Goal: Information Seeking & Learning: Understand process/instructions

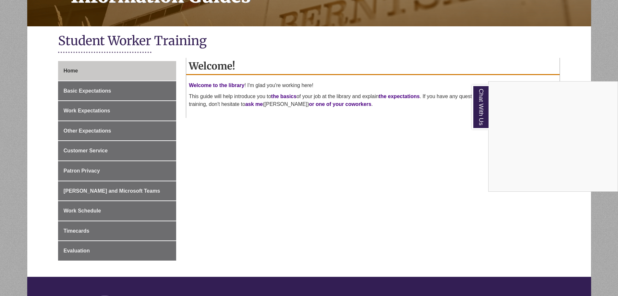
scroll to position [130, 0]
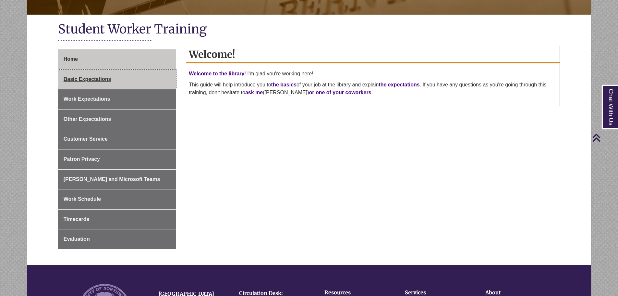
click at [141, 82] on link "Basic Expectations" at bounding box center [117, 78] width 118 height 19
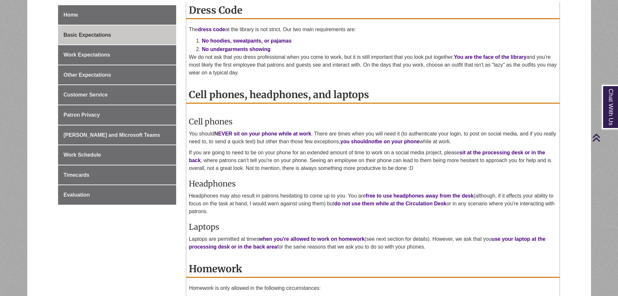
scroll to position [162, 0]
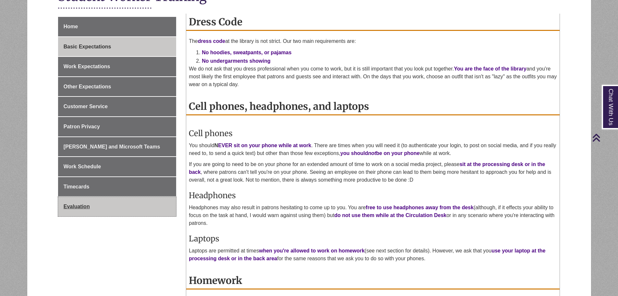
click at [106, 205] on link "Evaluation" at bounding box center [117, 206] width 118 height 19
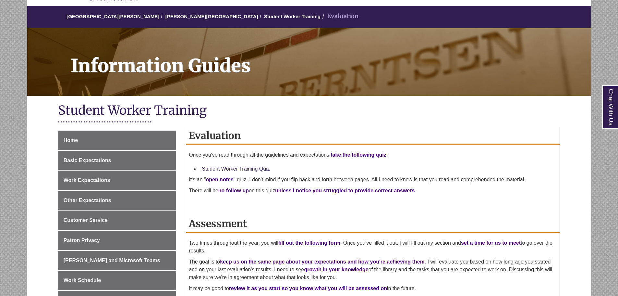
scroll to position [65, 0]
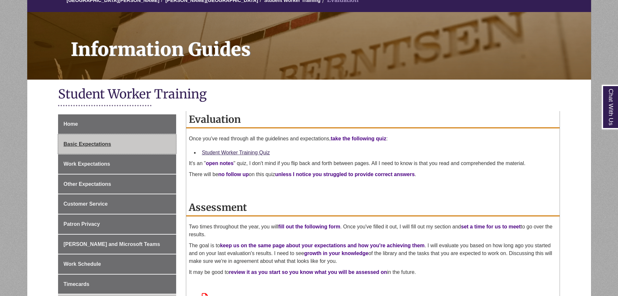
click at [125, 144] on link "Basic Expectations" at bounding box center [117, 143] width 118 height 19
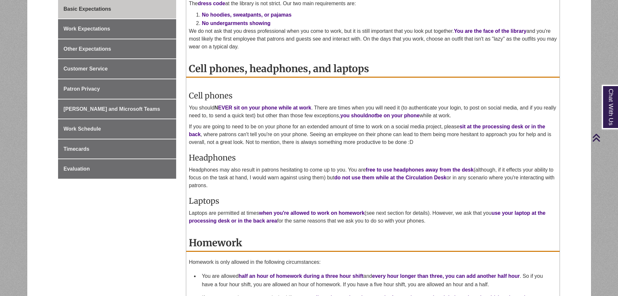
scroll to position [195, 0]
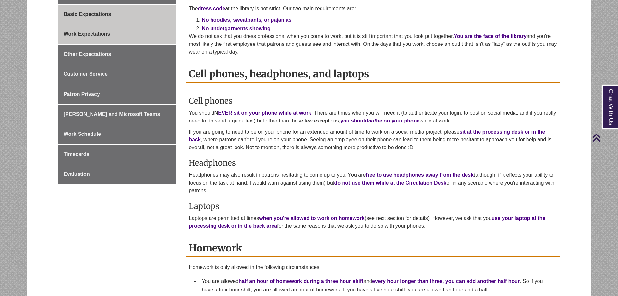
click at [136, 34] on link "Work Expectations" at bounding box center [117, 33] width 118 height 19
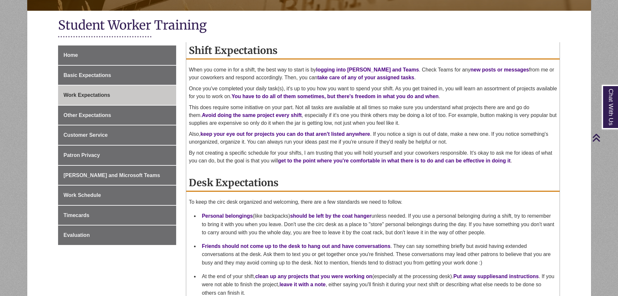
scroll to position [130, 0]
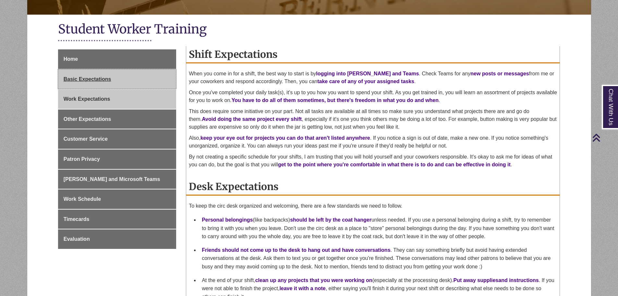
click at [116, 84] on link "Basic Expectations" at bounding box center [117, 78] width 118 height 19
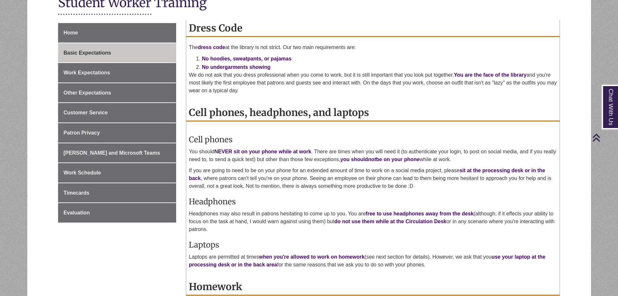
scroll to position [162, 0]
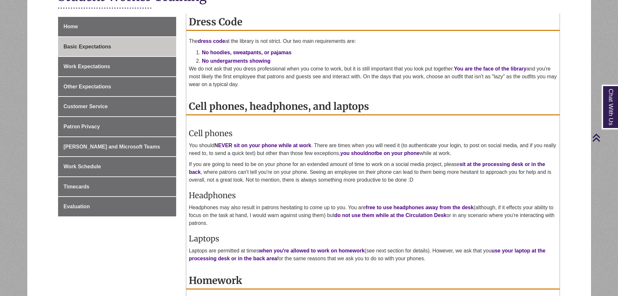
click at [289, 213] on p "Headphones may also result in patrons hesitating to come up to you. You are fre…" at bounding box center [373, 214] width 368 height 23
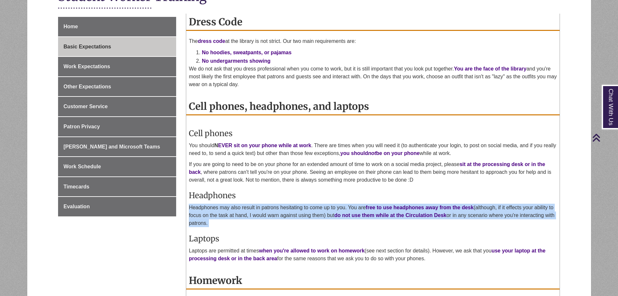
click at [289, 213] on p "Headphones may also result in patrons hesitating to come up to you. You are fre…" at bounding box center [373, 214] width 368 height 23
click at [306, 208] on p "Headphones may also result in patrons hesitating to come up to you. You are fre…" at bounding box center [373, 214] width 368 height 23
click at [295, 221] on p "Headphones may also result in patrons hesitating to come up to you. You are fre…" at bounding box center [373, 214] width 368 height 23
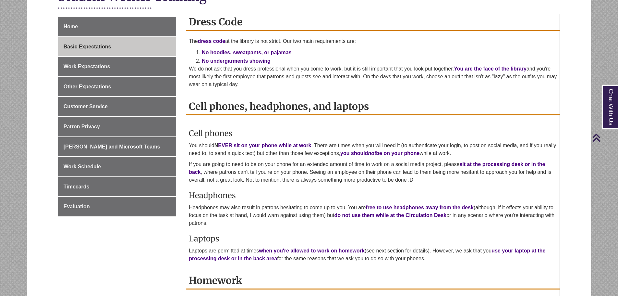
click at [295, 221] on p "Headphones may also result in patrons hesitating to come up to you. You are fre…" at bounding box center [373, 214] width 368 height 23
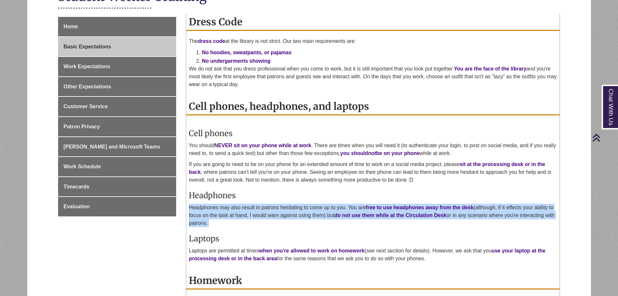
click at [295, 221] on p "Headphones may also result in patrons hesitating to come up to you. You are fre…" at bounding box center [373, 214] width 368 height 23
click at [286, 210] on p "Headphones may also result in patrons hesitating to come up to you. You are fre…" at bounding box center [373, 214] width 368 height 23
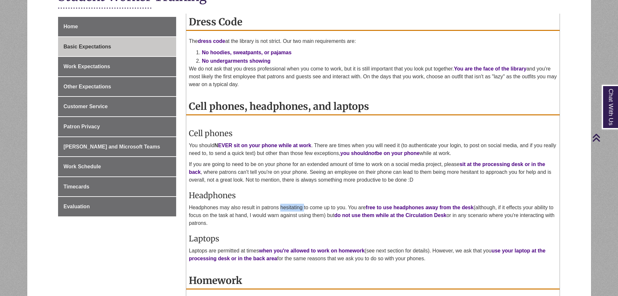
click at [286, 210] on p "Headphones may also result in patrons hesitating to come up to you. You are fre…" at bounding box center [373, 214] width 368 height 23
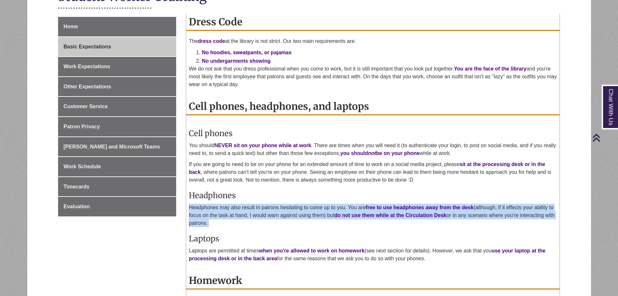
click at [286, 210] on p "Headphones may also result in patrons hesitating to come up to you. You are fre…" at bounding box center [373, 214] width 368 height 23
click at [290, 221] on p "Headphones may also result in patrons hesitating to come up to you. You are fre…" at bounding box center [373, 214] width 368 height 23
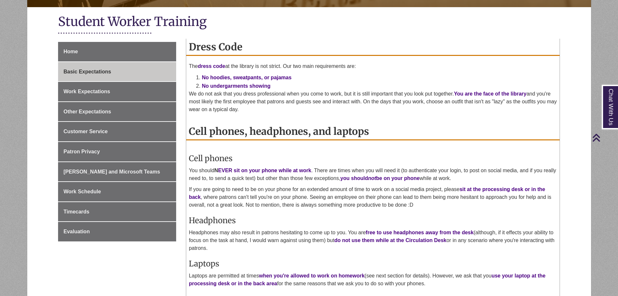
scroll to position [130, 0]
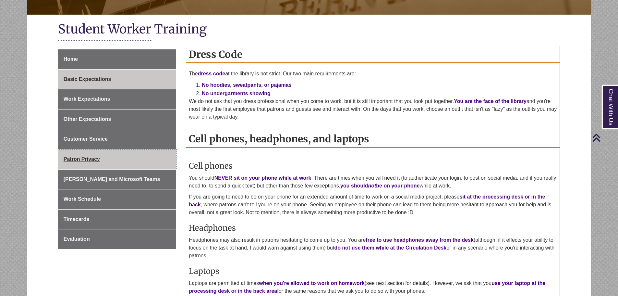
click at [141, 162] on link "Patron Privacy" at bounding box center [117, 158] width 118 height 19
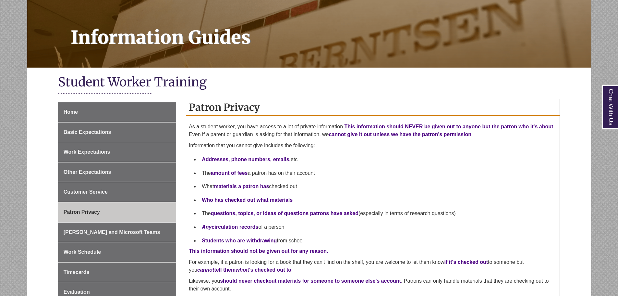
scroll to position [97, 0]
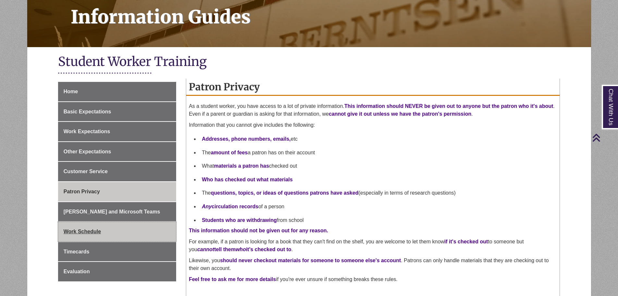
click at [113, 232] on link "Work Schedule" at bounding box center [117, 231] width 118 height 19
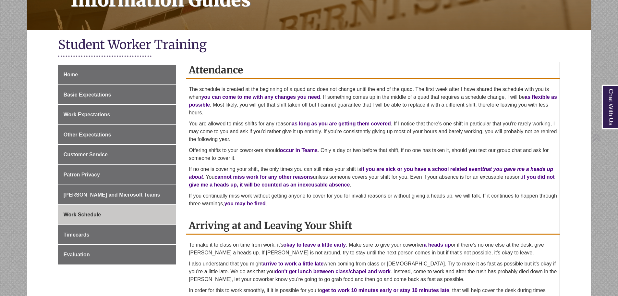
scroll to position [130, 0]
